Goal: Task Accomplishment & Management: Complete application form

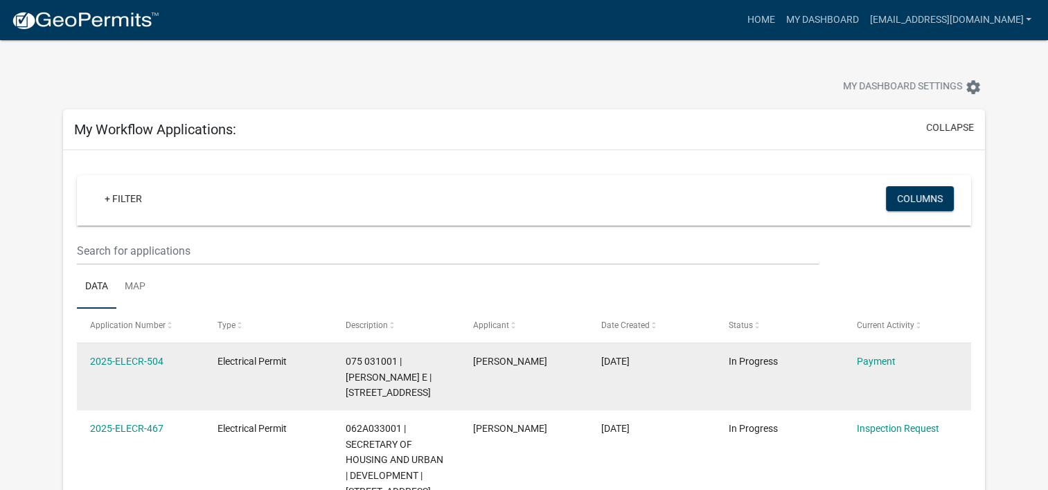
click at [128, 352] on datatable-body-cell "2025-ELECR-504" at bounding box center [140, 376] width 127 height 67
click at [131, 357] on link "2025-ELECR-504" at bounding box center [126, 361] width 73 height 11
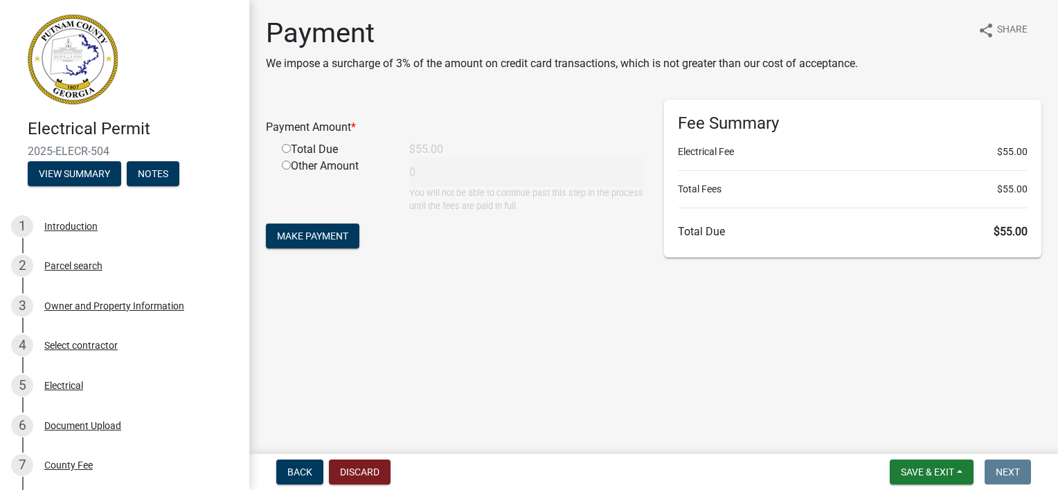
click at [284, 147] on input "radio" at bounding box center [286, 148] width 9 height 9
radio input "true"
type input "55"
click at [335, 242] on button "Make Payment" at bounding box center [312, 236] width 93 height 25
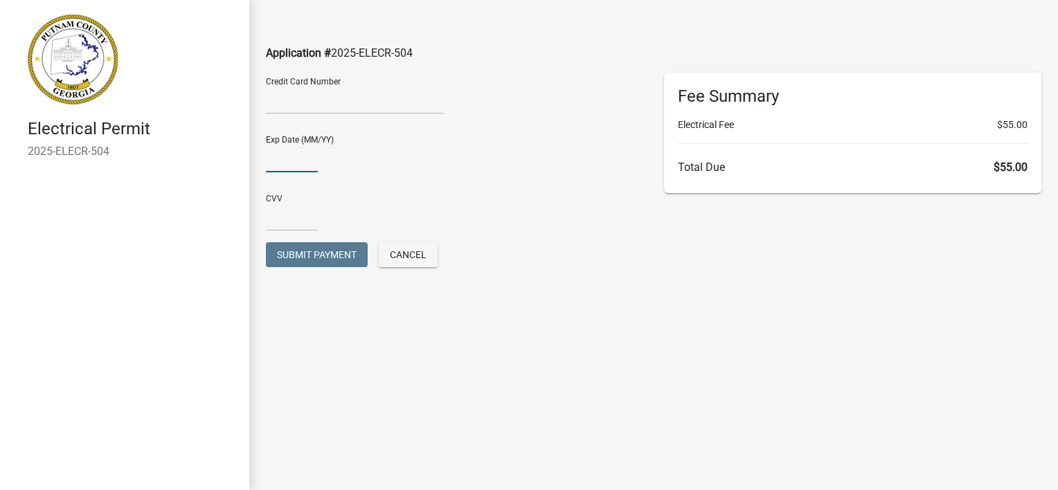
type input "08/27"
click at [289, 226] on input "text" at bounding box center [292, 217] width 52 height 28
type input "071"
drag, startPoint x: 796, startPoint y: 339, endPoint x: 778, endPoint y: 351, distance: 21.9
click at [796, 339] on main "Application # 2025-ELECR-504 Credit Card Number Exp Date (MM/YY) [CREDIT_CARD_D…" at bounding box center [653, 224] width 809 height 449
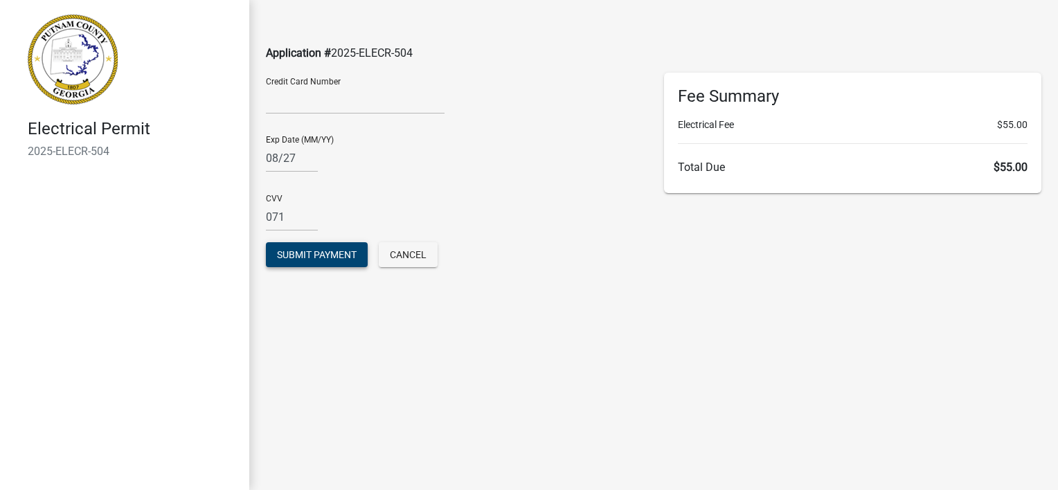
click at [311, 252] on span "Submit Payment" at bounding box center [317, 254] width 80 height 11
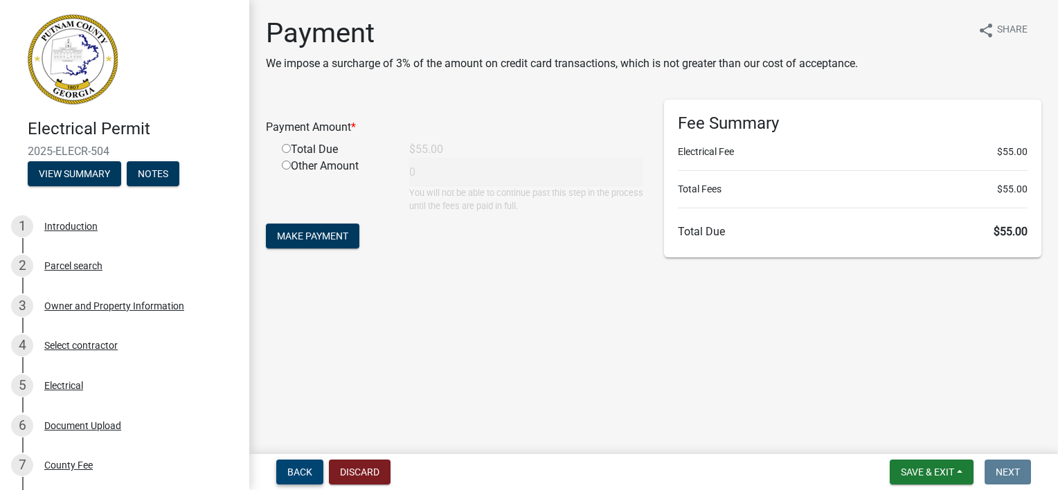
click at [307, 471] on span "Back" at bounding box center [299, 472] width 25 height 11
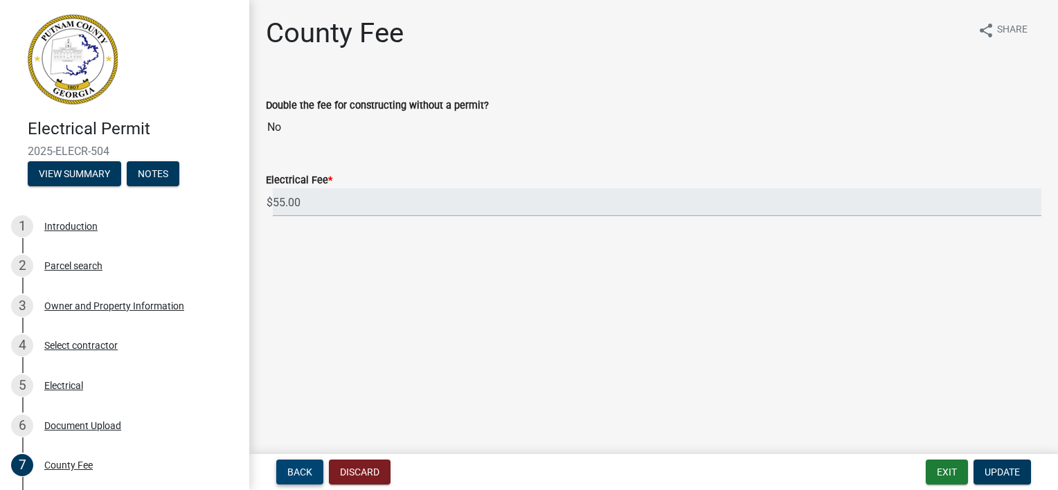
click at [307, 475] on span "Back" at bounding box center [299, 472] width 25 height 11
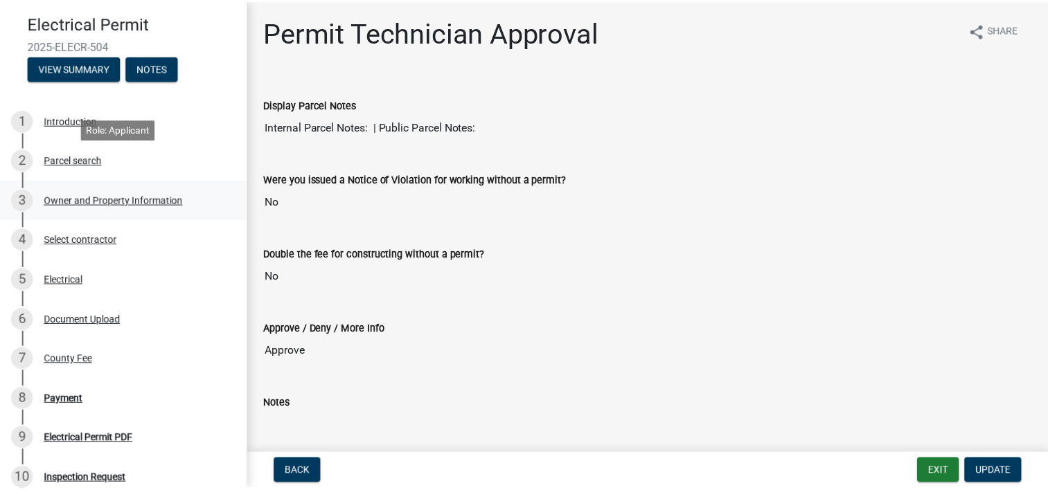
scroll to position [138, 0]
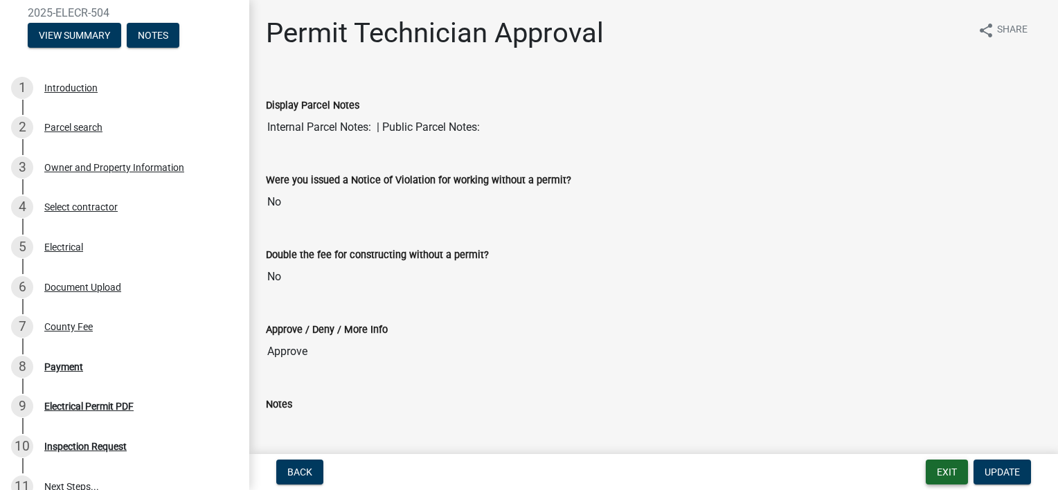
click at [935, 462] on button "Exit" at bounding box center [947, 472] width 42 height 25
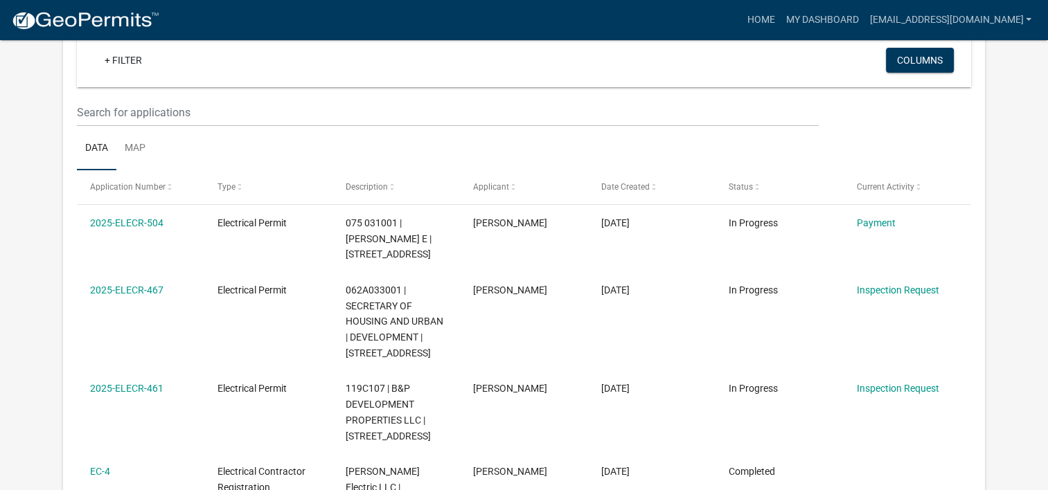
scroll to position [114, 0]
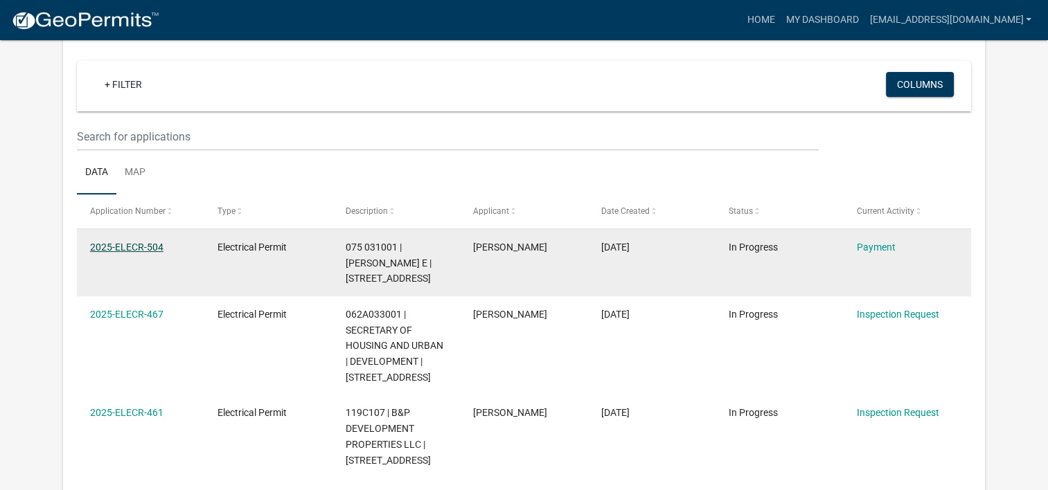
click at [154, 242] on link "2025-ELECR-504" at bounding box center [126, 247] width 73 height 11
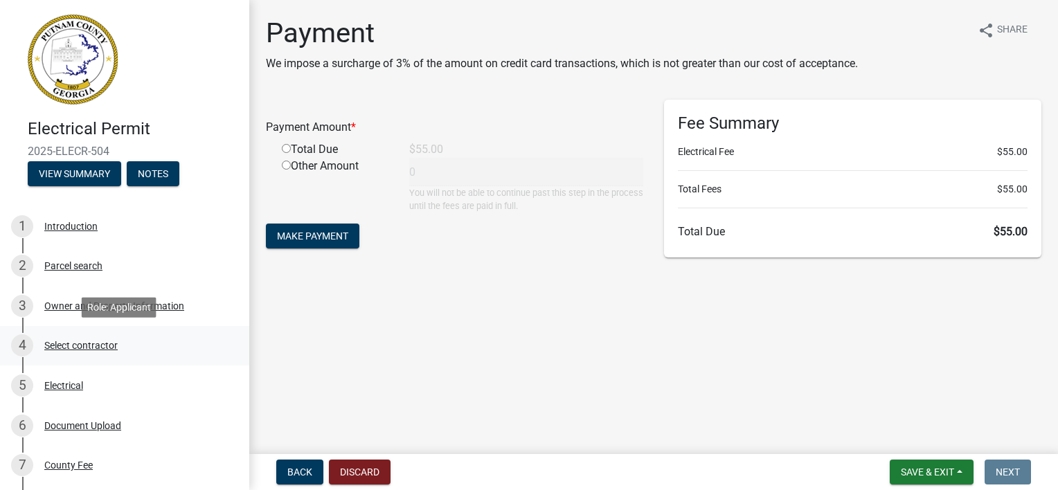
click at [84, 344] on div "Select contractor" at bounding box center [80, 346] width 73 height 10
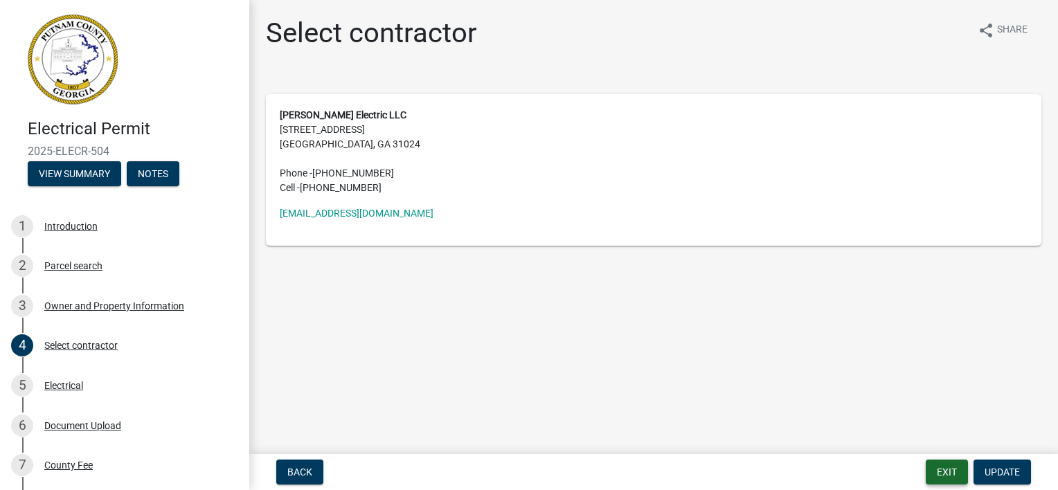
click at [953, 469] on button "Exit" at bounding box center [947, 472] width 42 height 25
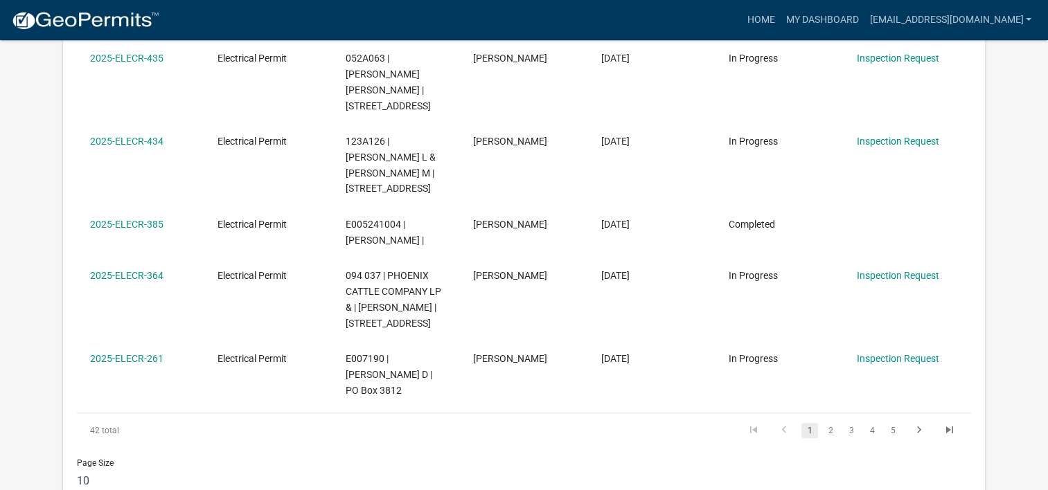
scroll to position [876, 0]
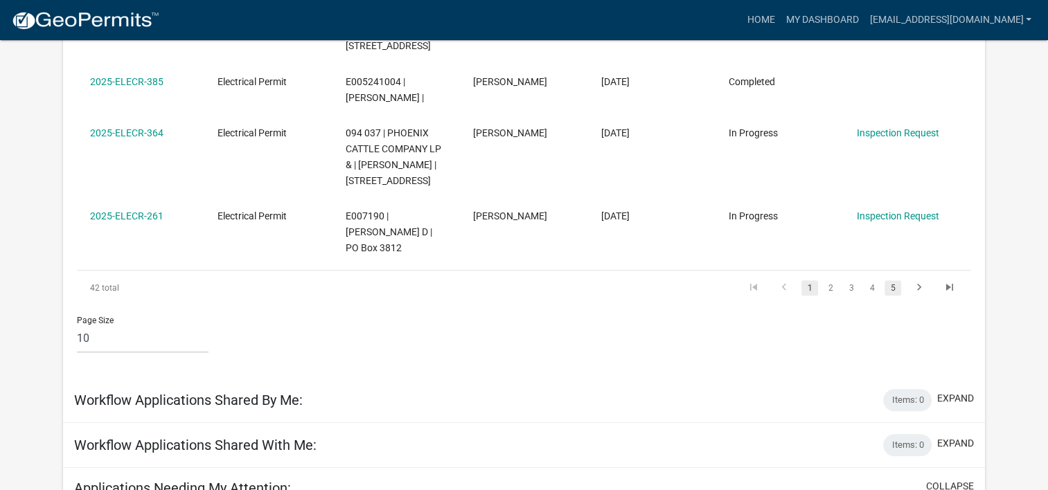
click at [897, 280] on link "5" at bounding box center [892, 287] width 17 height 15
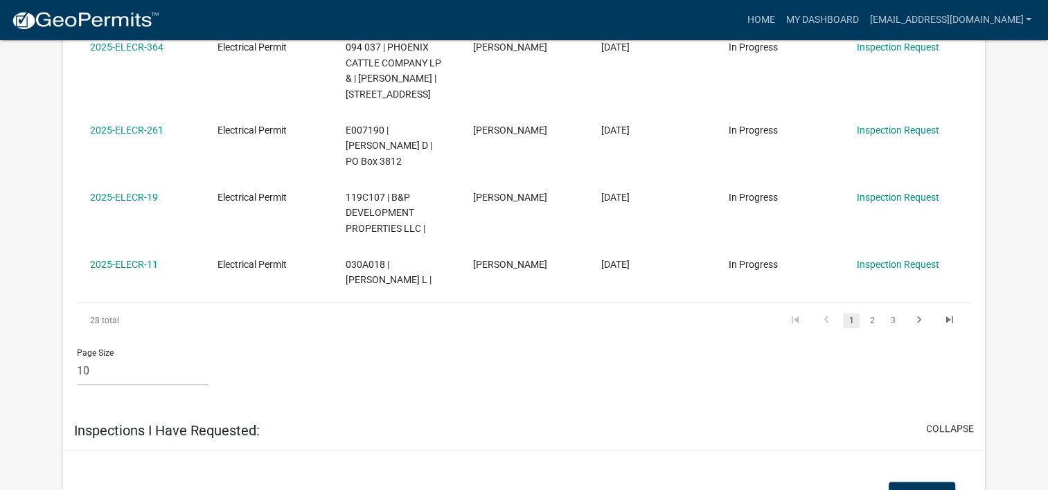
scroll to position [1499, 0]
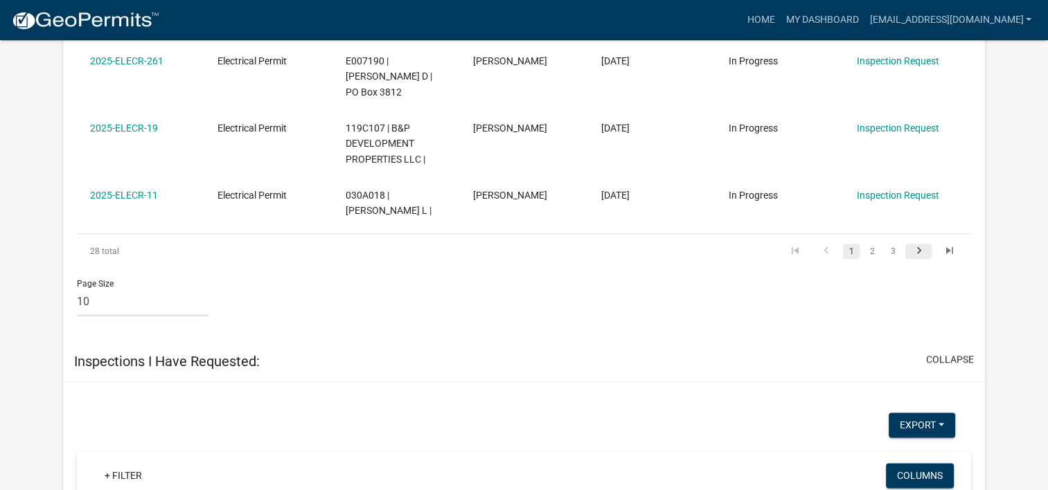
click at [912, 244] on icon "go to next page" at bounding box center [918, 252] width 18 height 17
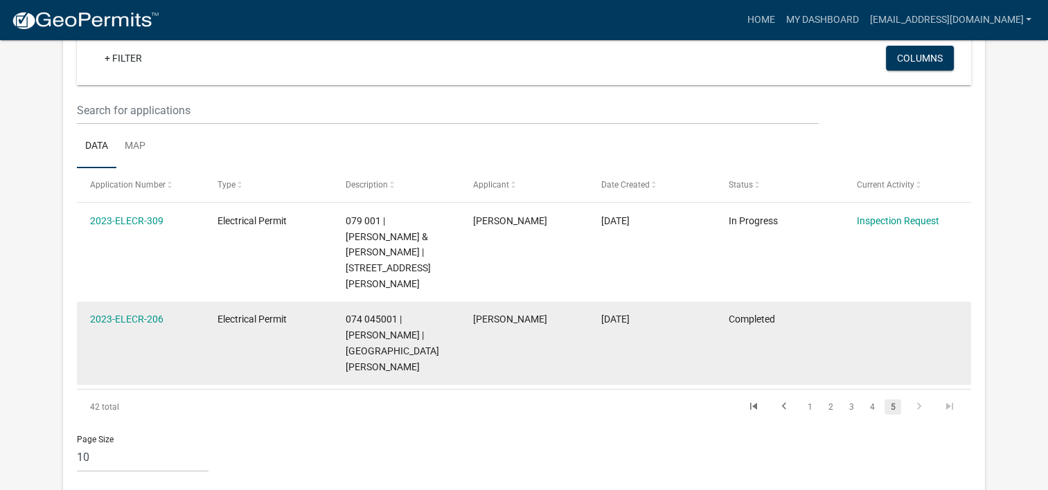
scroll to position [71, 0]
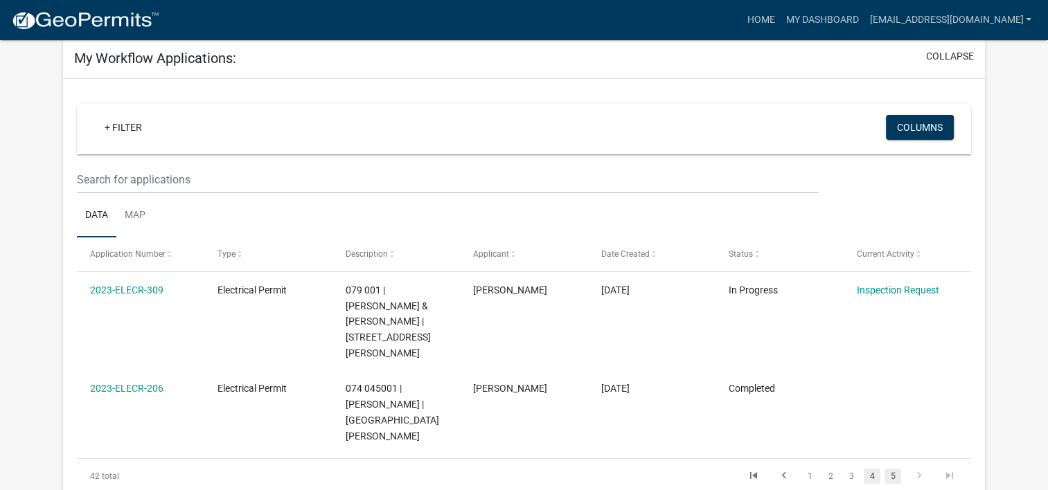
click at [870, 469] on link "4" at bounding box center [871, 476] width 17 height 15
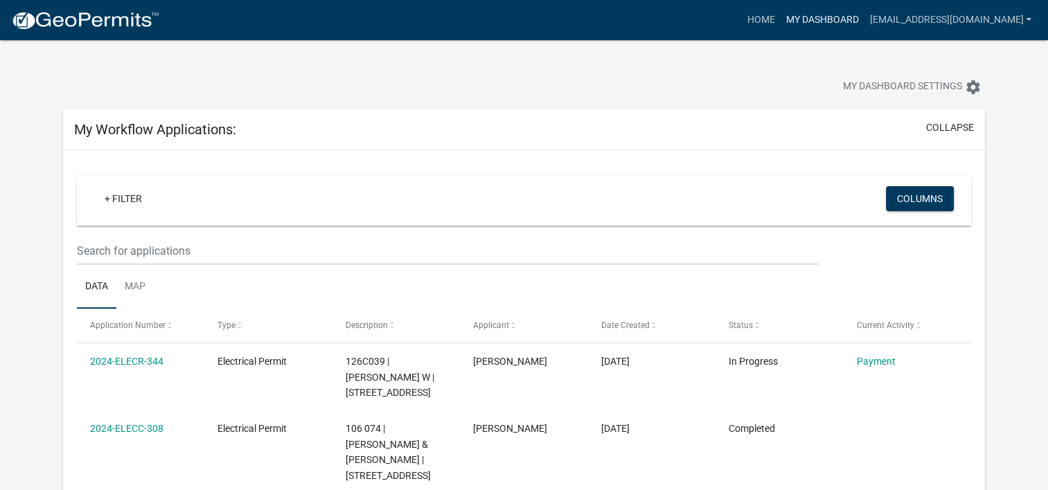
click at [831, 24] on link "My Dashboard" at bounding box center [822, 20] width 84 height 26
click at [757, 21] on link "Home" at bounding box center [760, 20] width 39 height 26
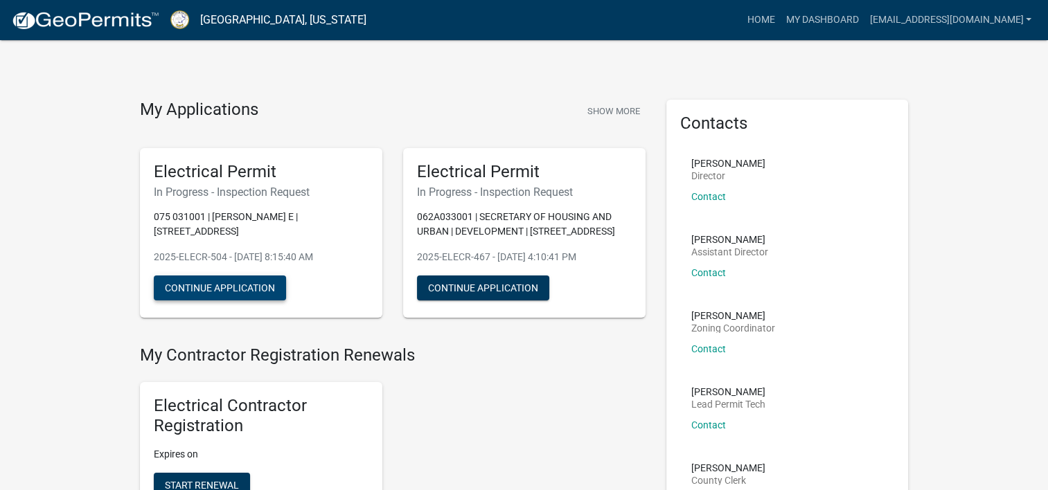
click at [233, 282] on button "Continue Application" at bounding box center [220, 288] width 132 height 25
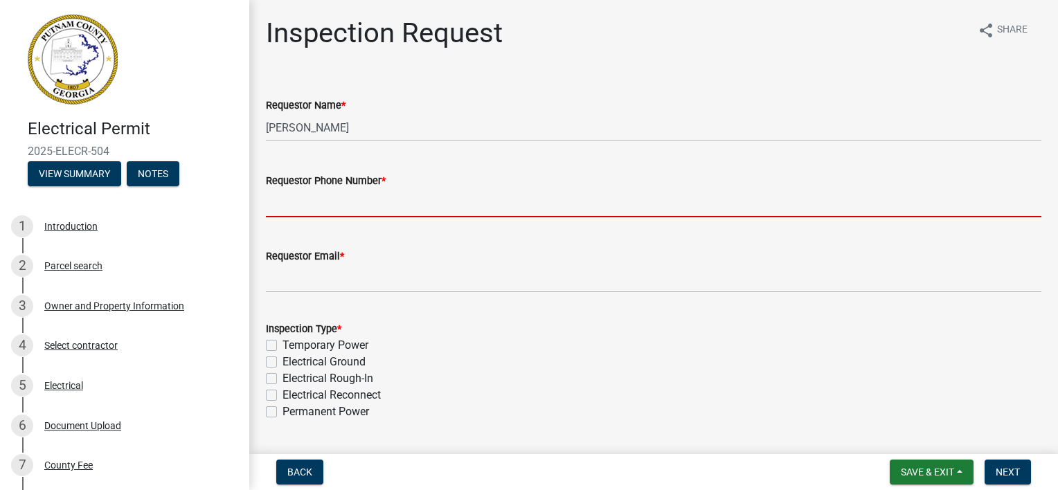
click at [332, 213] on input "Requestor Phone Number *" at bounding box center [653, 203] width 775 height 28
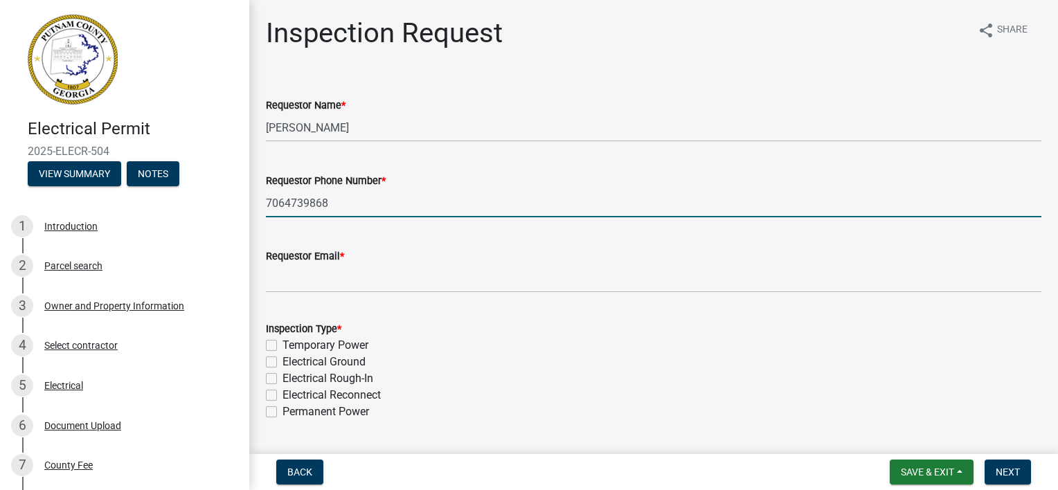
type input "7064739868"
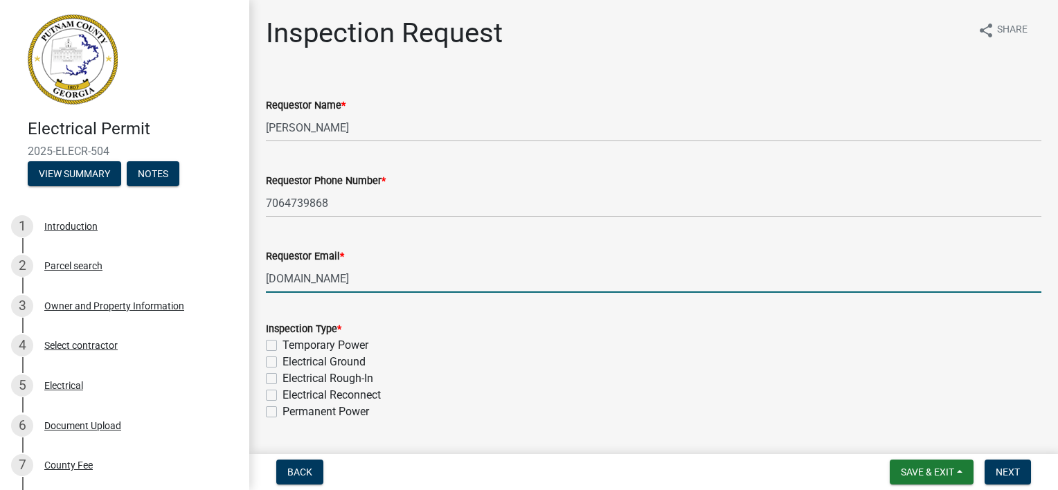
type input "[EMAIL_ADDRESS][DOMAIN_NAME]"
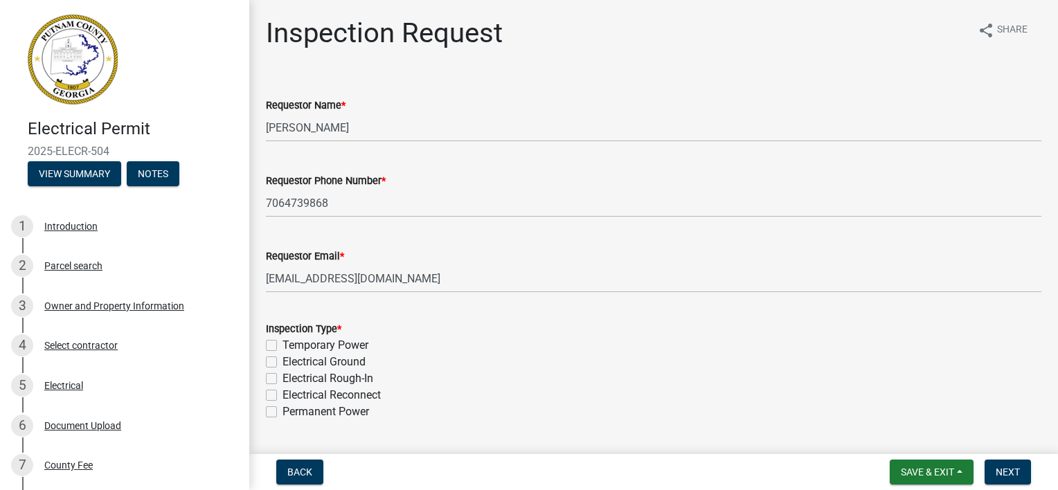
click at [282, 413] on label "Permanent Power" at bounding box center [325, 412] width 87 height 17
click at [282, 413] on input "Permanent Power" at bounding box center [286, 408] width 9 height 9
checkbox input "true"
checkbox input "false"
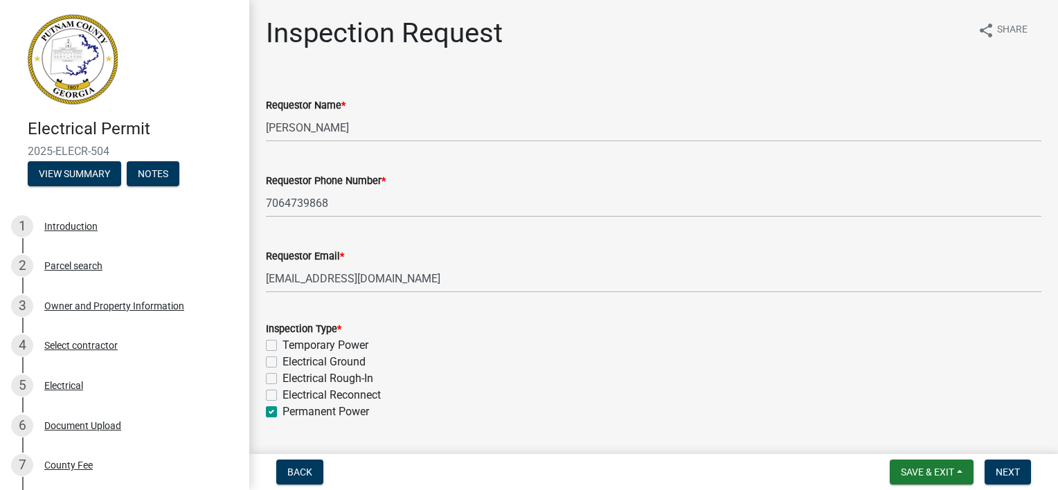
checkbox input "false"
checkbox input "true"
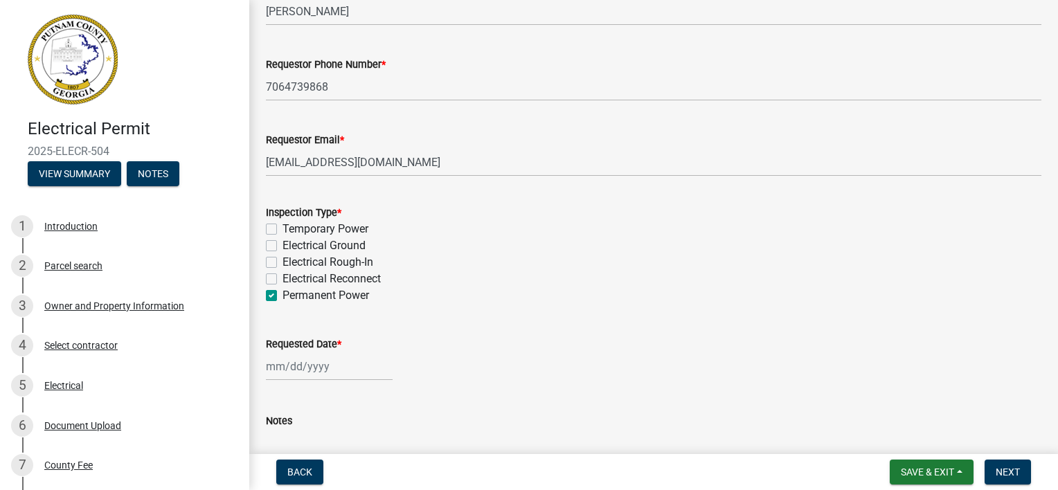
scroll to position [138, 0]
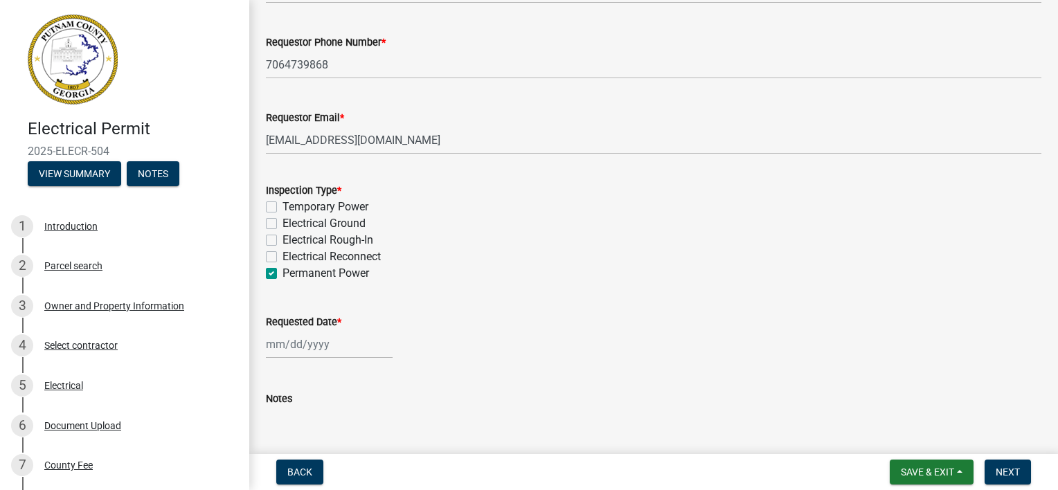
click at [282, 253] on label "Electrical Reconnect" at bounding box center [331, 257] width 98 height 17
click at [282, 253] on input "Electrical Reconnect" at bounding box center [286, 253] width 9 height 9
checkbox input "true"
checkbox input "false"
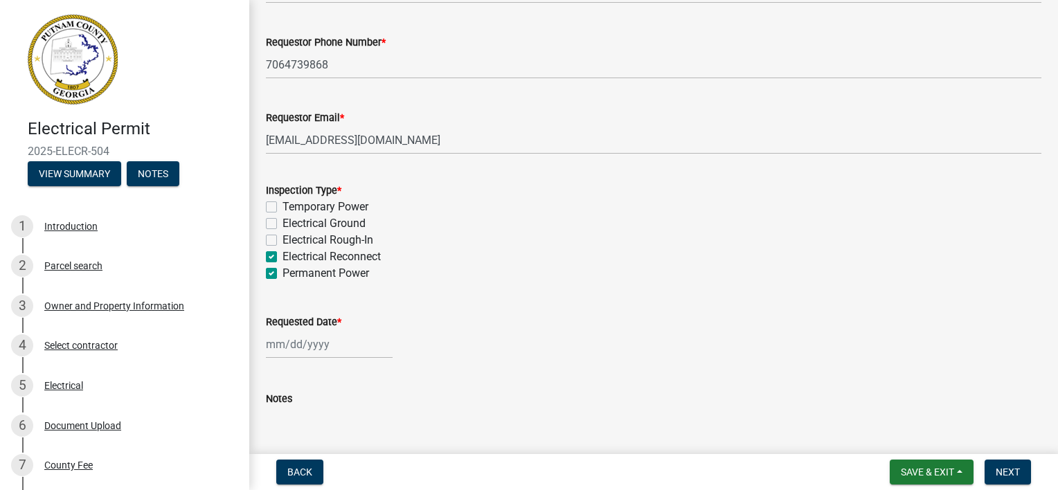
checkbox input "false"
checkbox input "true"
click at [282, 273] on label "Permanent Power" at bounding box center [325, 273] width 87 height 17
click at [282, 273] on input "Permanent Power" at bounding box center [286, 269] width 9 height 9
checkbox input "false"
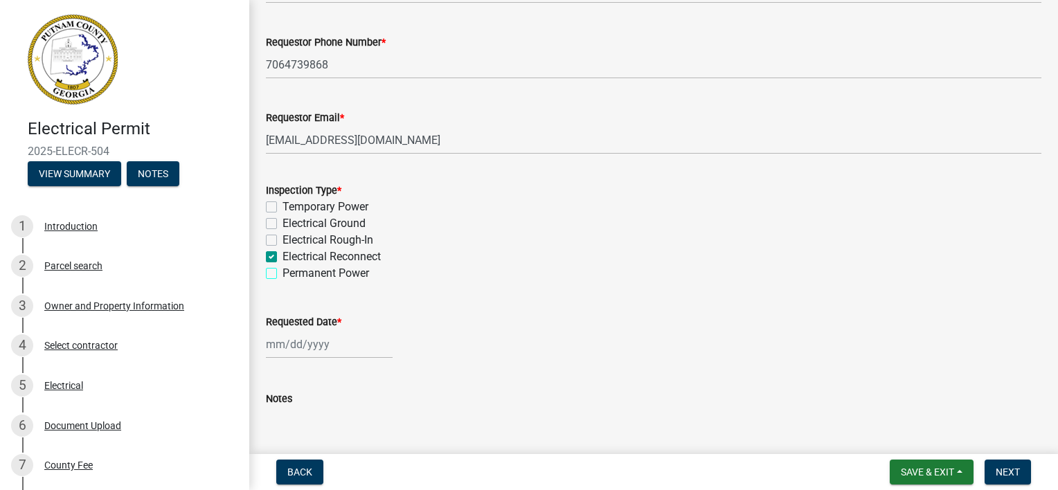
checkbox input "false"
checkbox input "true"
checkbox input "false"
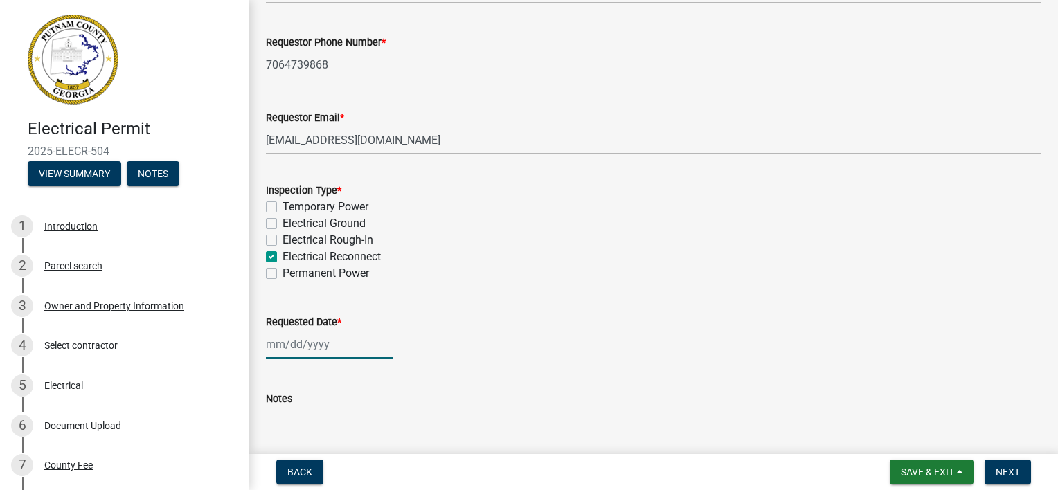
click at [280, 342] on div at bounding box center [329, 344] width 127 height 28
select select "9"
select select "2025"
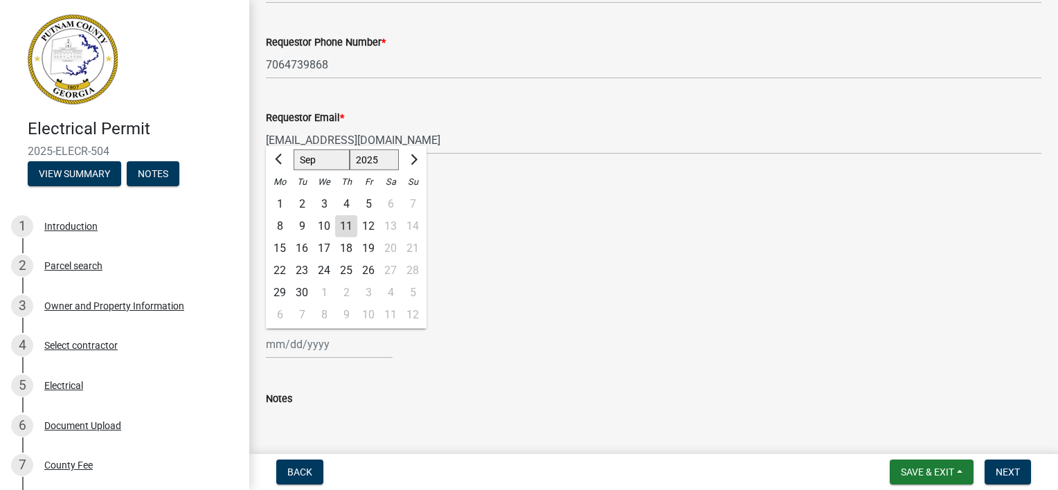
click at [371, 223] on div "12" at bounding box center [368, 226] width 22 height 22
type input "[DATE]"
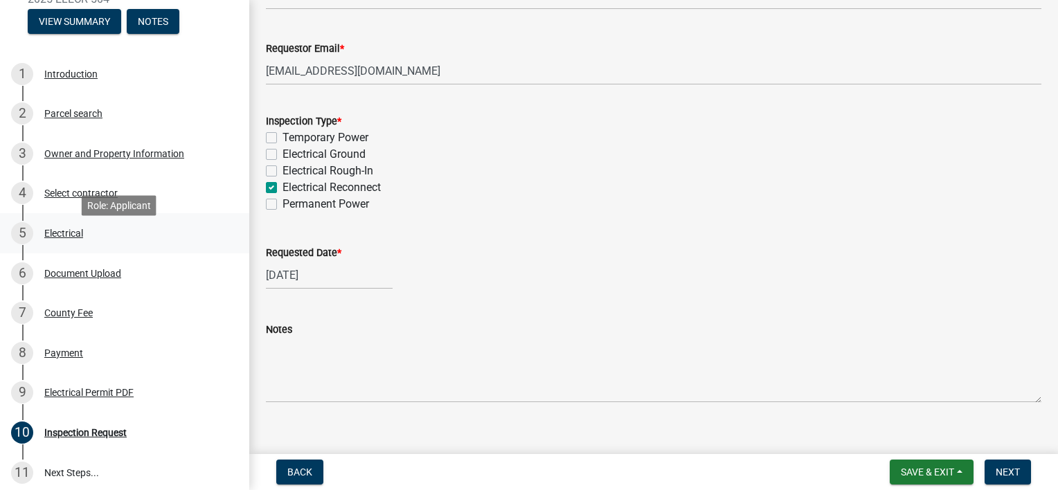
scroll to position [208, 0]
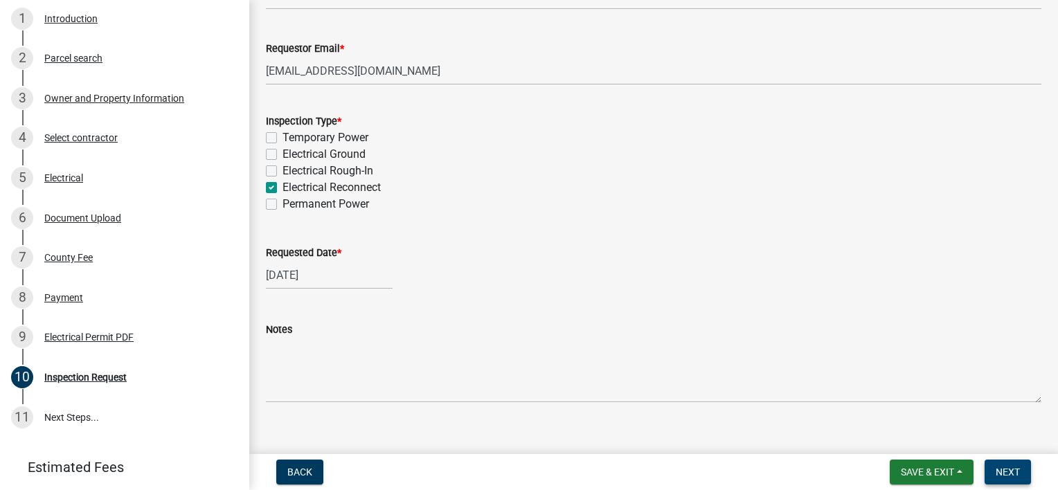
click at [1011, 470] on span "Next" at bounding box center [1008, 472] width 24 height 11
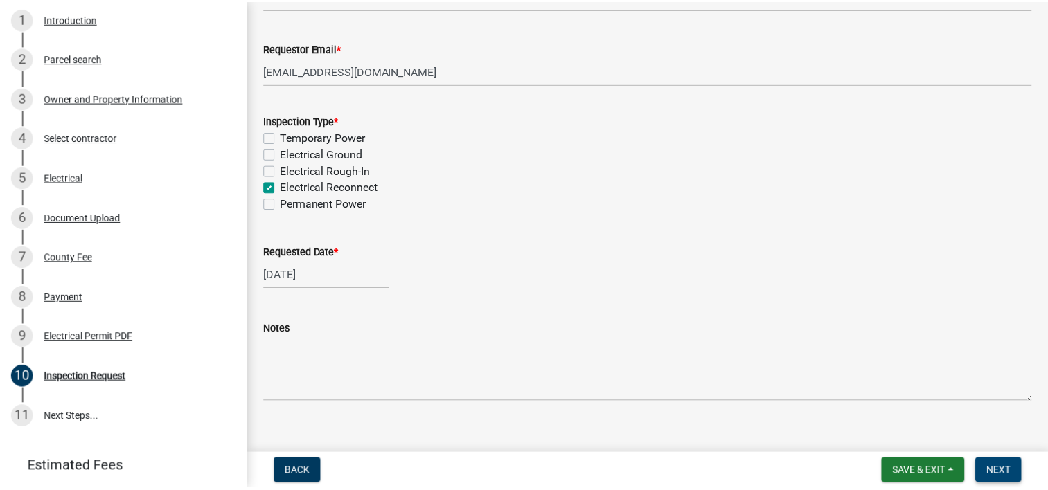
scroll to position [0, 0]
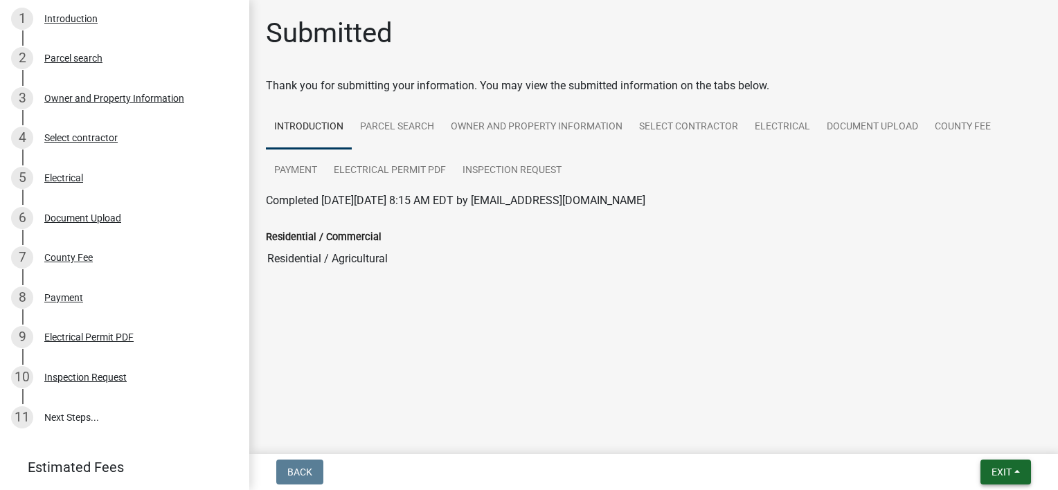
click at [994, 470] on span "Exit" at bounding box center [1001, 472] width 20 height 11
click at [986, 440] on button "Save & Exit" at bounding box center [976, 436] width 111 height 33
